Goal: Task Accomplishment & Management: Manage account settings

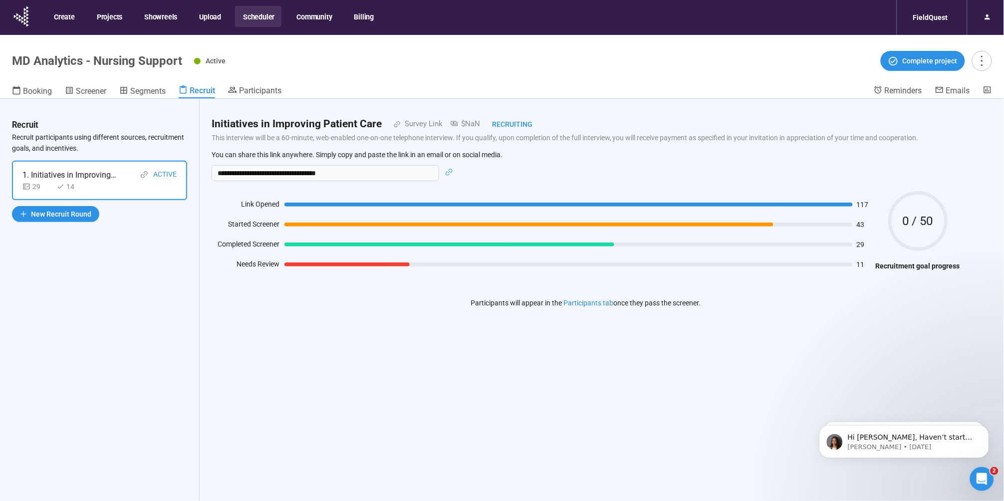
click at [260, 16] on button "Scheduler" at bounding box center [258, 16] width 46 height 21
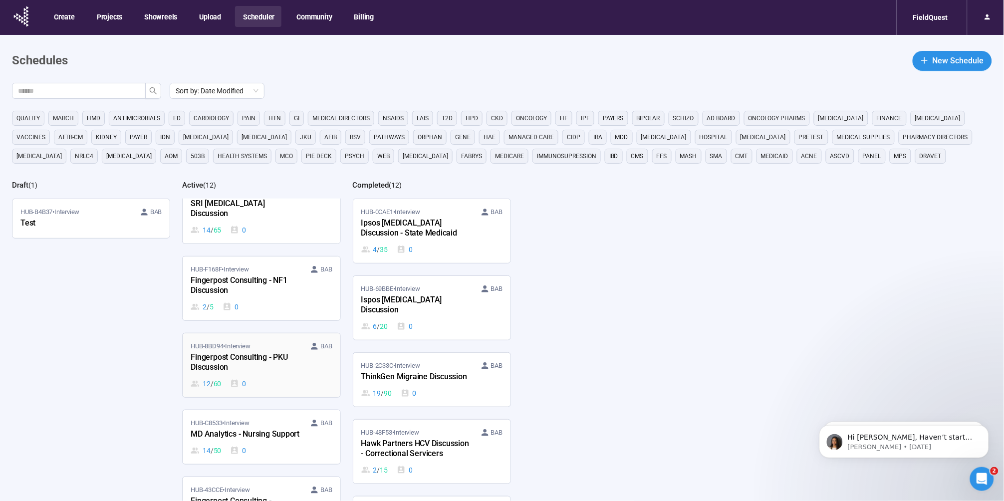
scroll to position [235, 0]
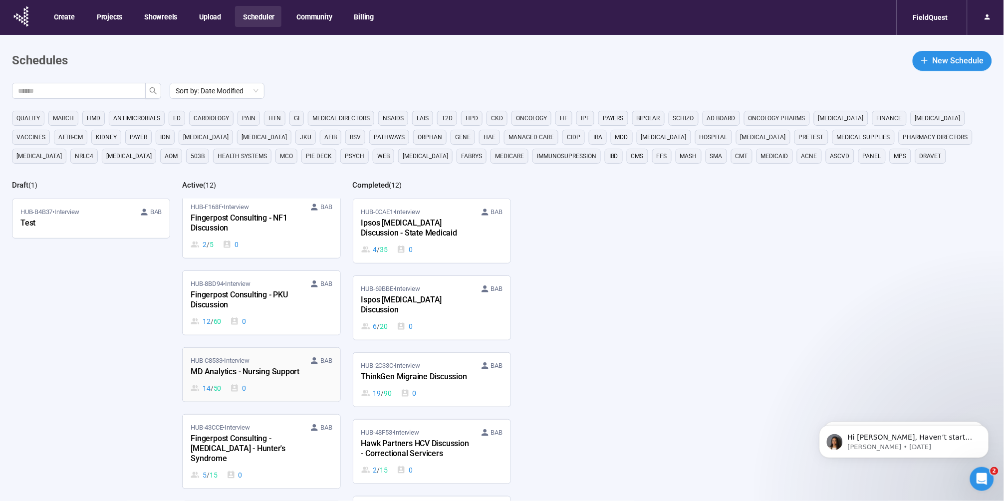
click at [249, 371] on div "HUB-C8533 • Interview BAB MD Analytics - Nursing Support 14 / 50 0" at bounding box center [261, 375] width 141 height 38
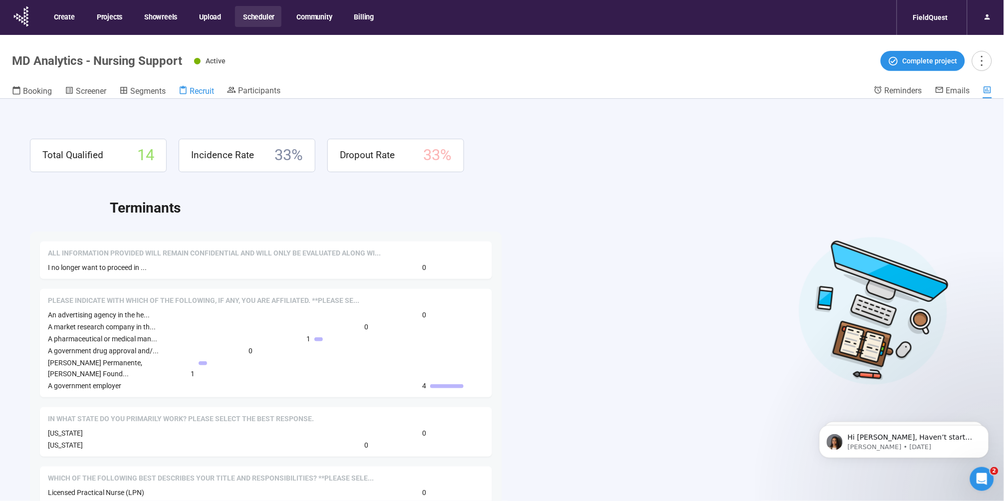
click at [207, 90] on span "Recruit" at bounding box center [202, 90] width 24 height 9
